Goal: Navigation & Orientation: Find specific page/section

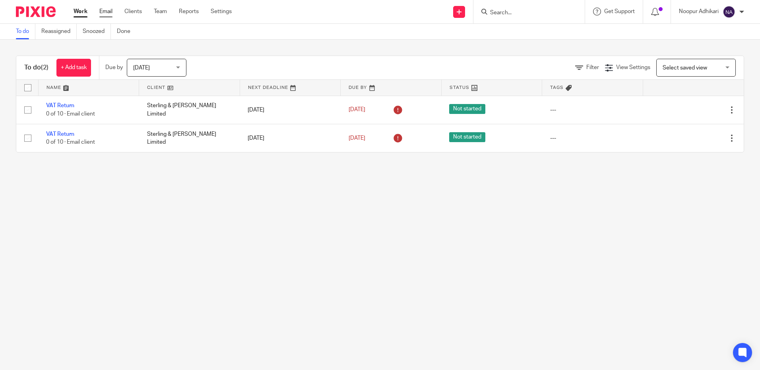
click at [110, 13] on link "Email" at bounding box center [105, 12] width 13 height 8
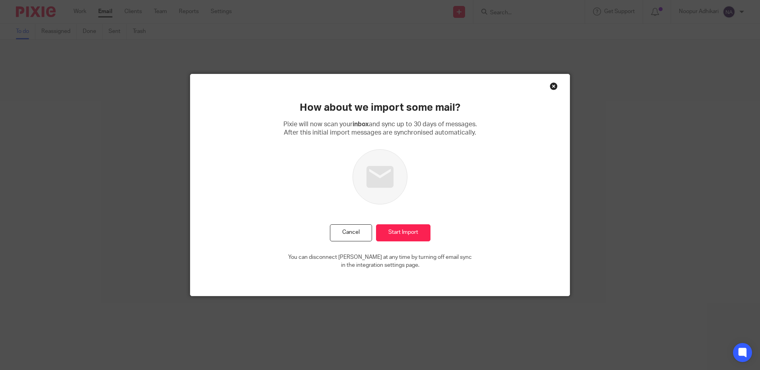
drag, startPoint x: 595, startPoint y: 82, endPoint x: 562, endPoint y: 87, distance: 33.3
drag, startPoint x: 562, startPoint y: 87, endPoint x: 550, endPoint y: 87, distance: 11.9
click at [550, 87] on div "Close this dialog window" at bounding box center [554, 86] width 8 height 8
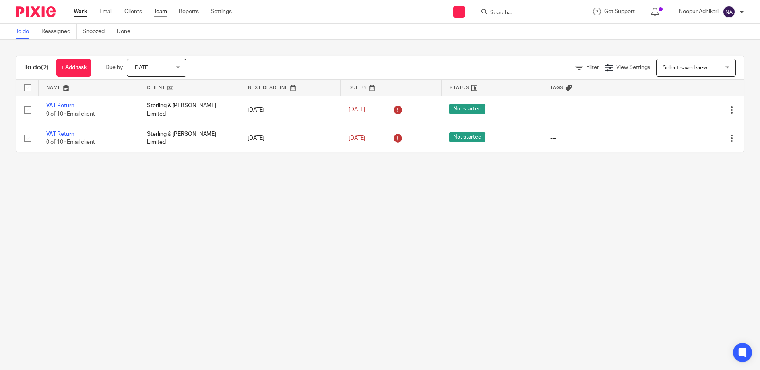
click at [166, 9] on link "Team" at bounding box center [160, 12] width 13 height 8
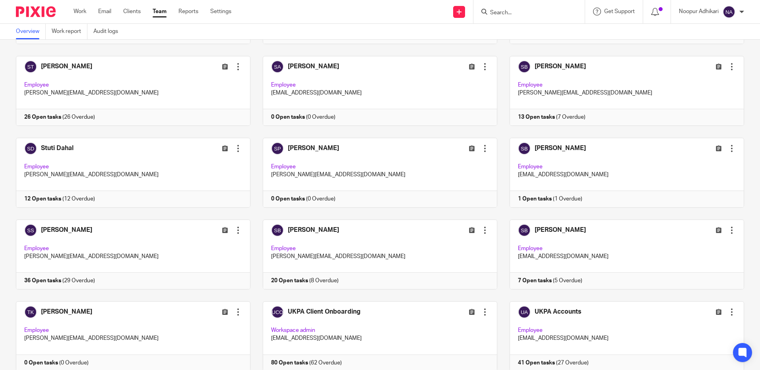
scroll to position [1987, 0]
